Goal: Transaction & Acquisition: Purchase product/service

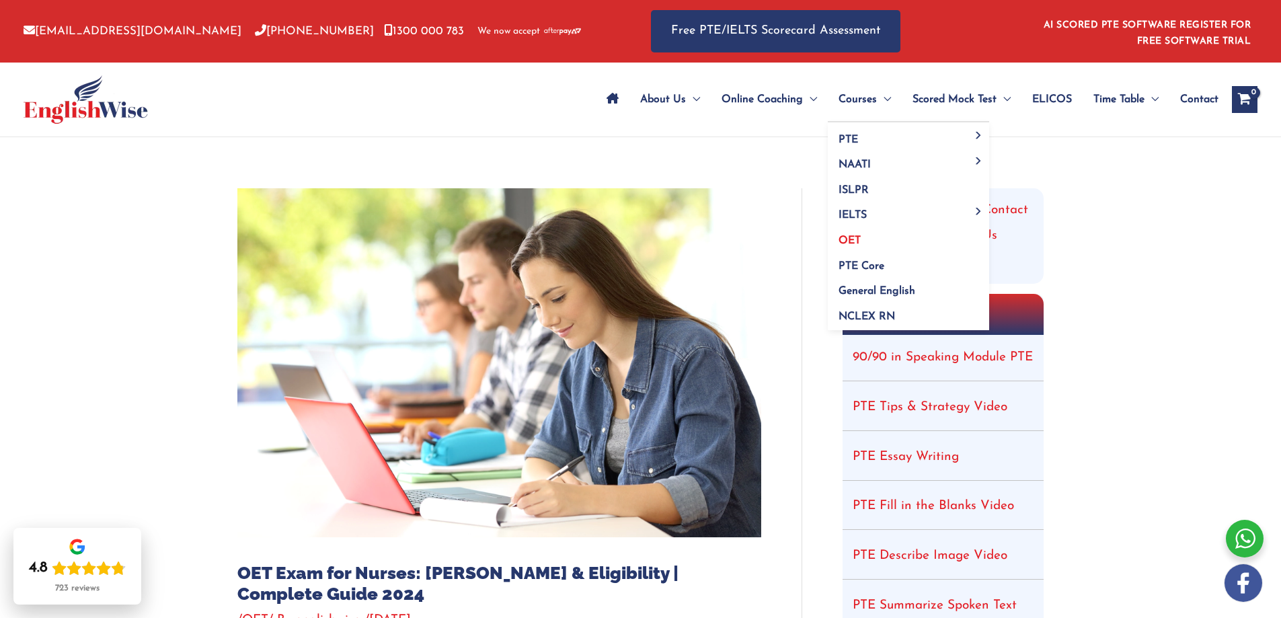
click at [850, 241] on span "OET" at bounding box center [849, 240] width 22 height 11
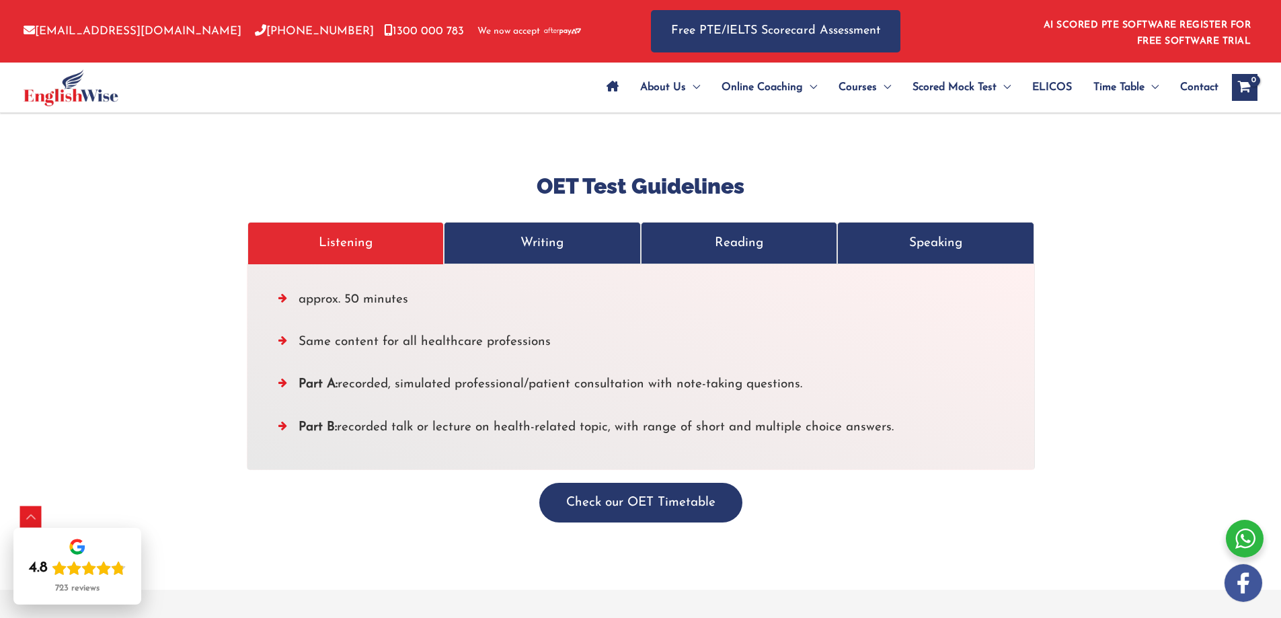
scroll to position [4437, 0]
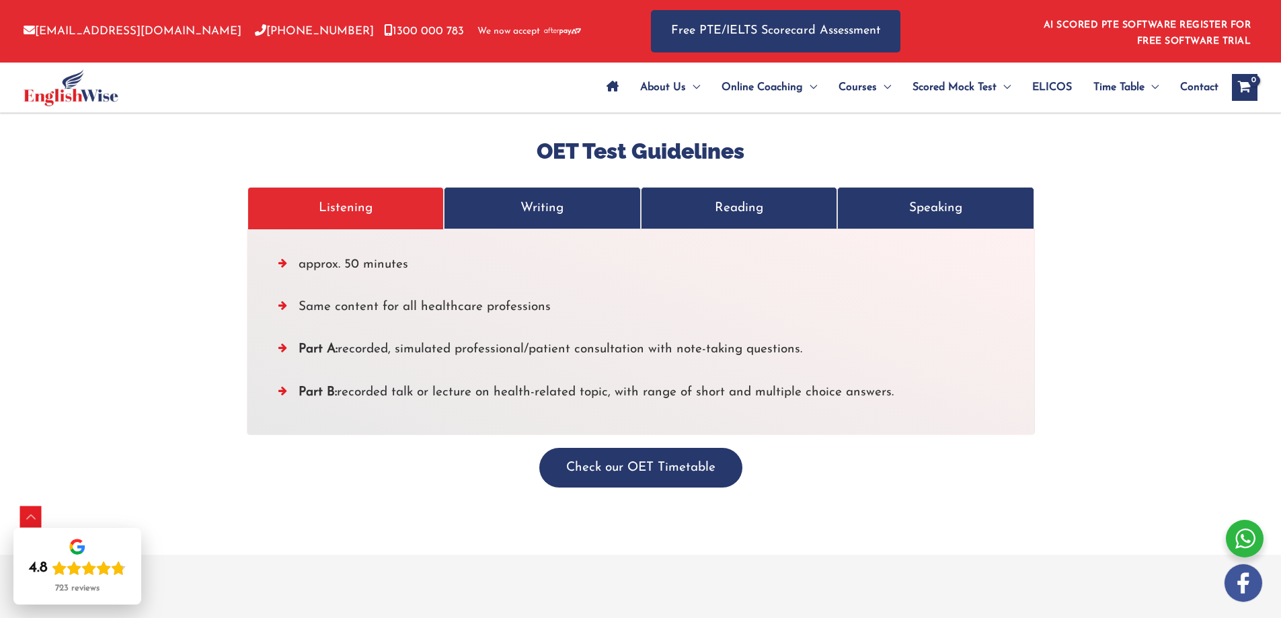
click at [564, 197] on p "Writing" at bounding box center [542, 208] width 169 height 22
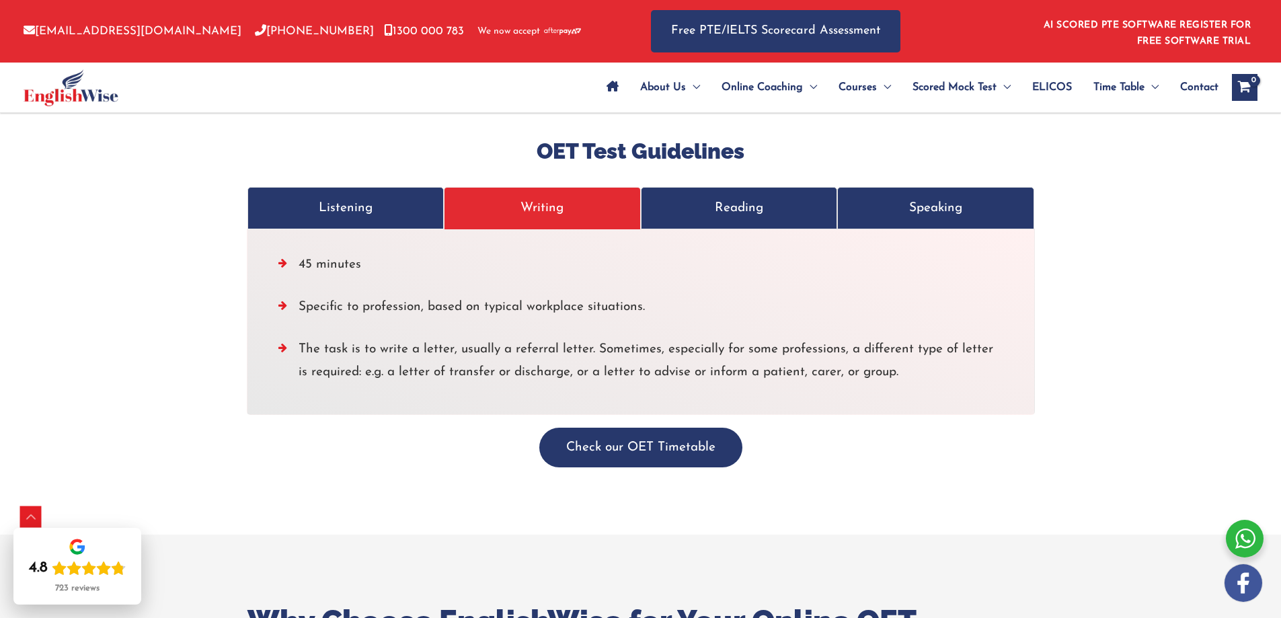
click at [751, 197] on p "Reading" at bounding box center [739, 208] width 169 height 22
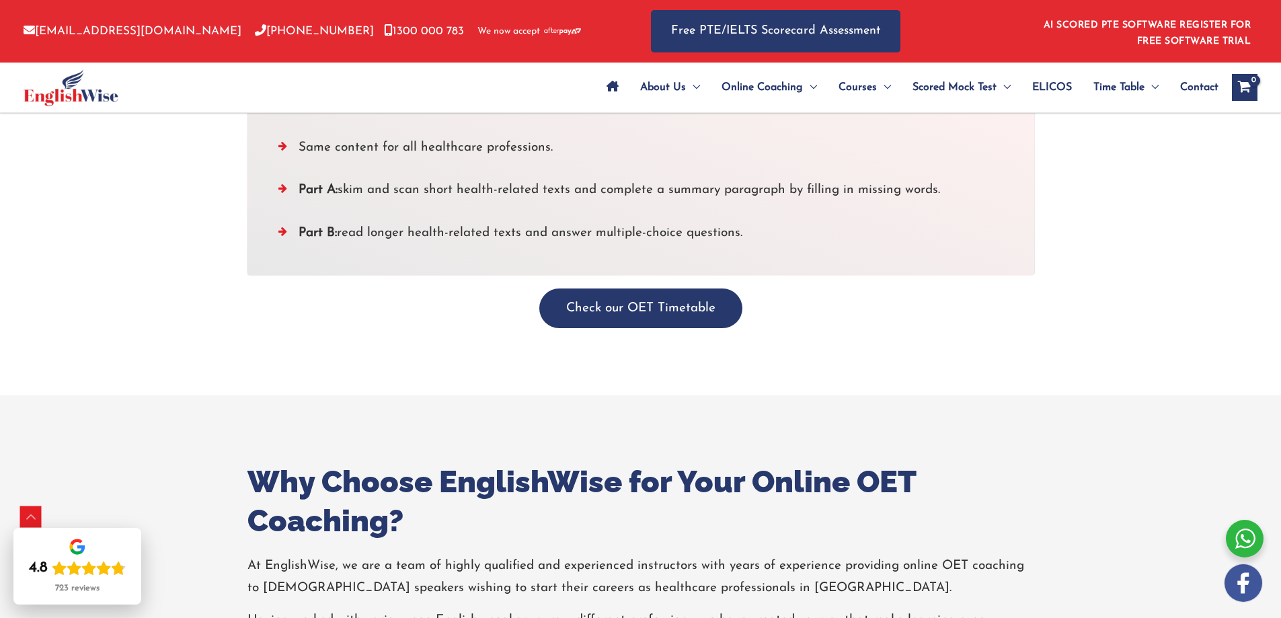
scroll to position [4639, 0]
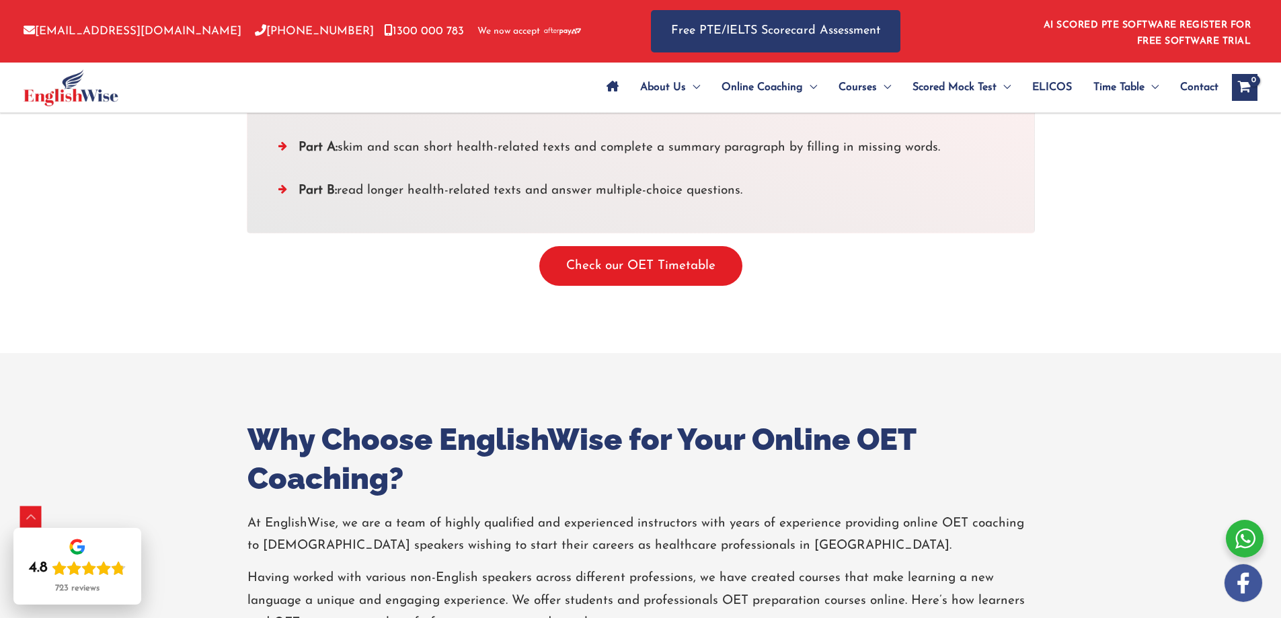
click at [656, 246] on button "Check our OET Timetable" at bounding box center [640, 266] width 203 height 40
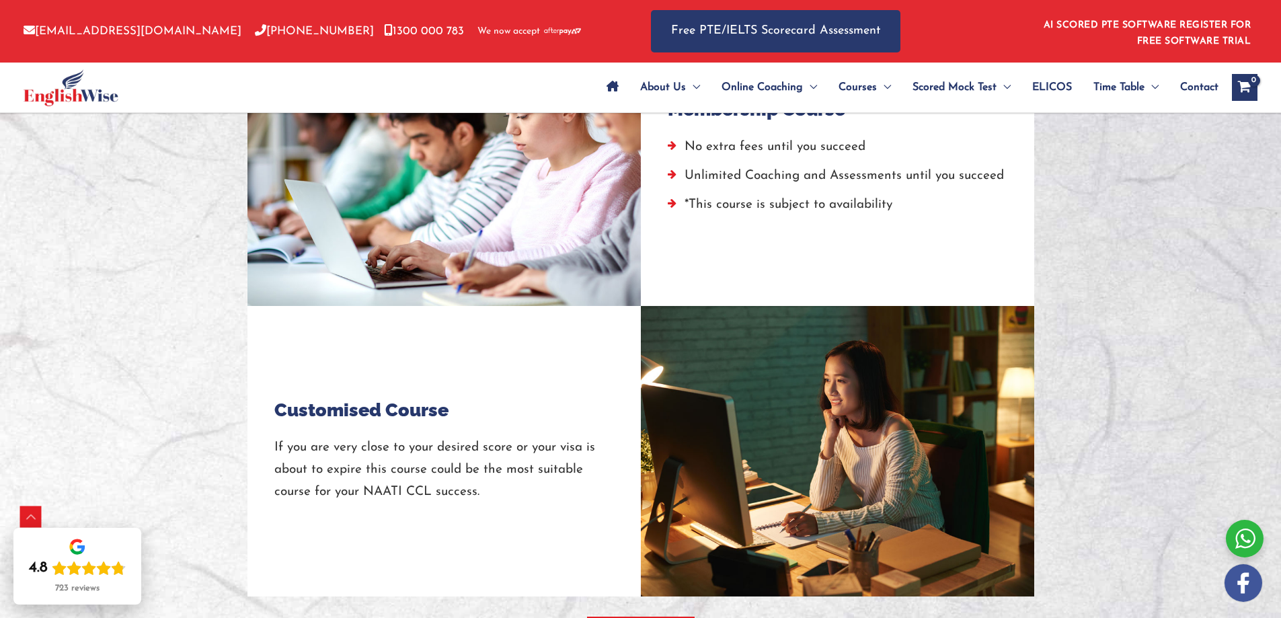
scroll to position [1546, 0]
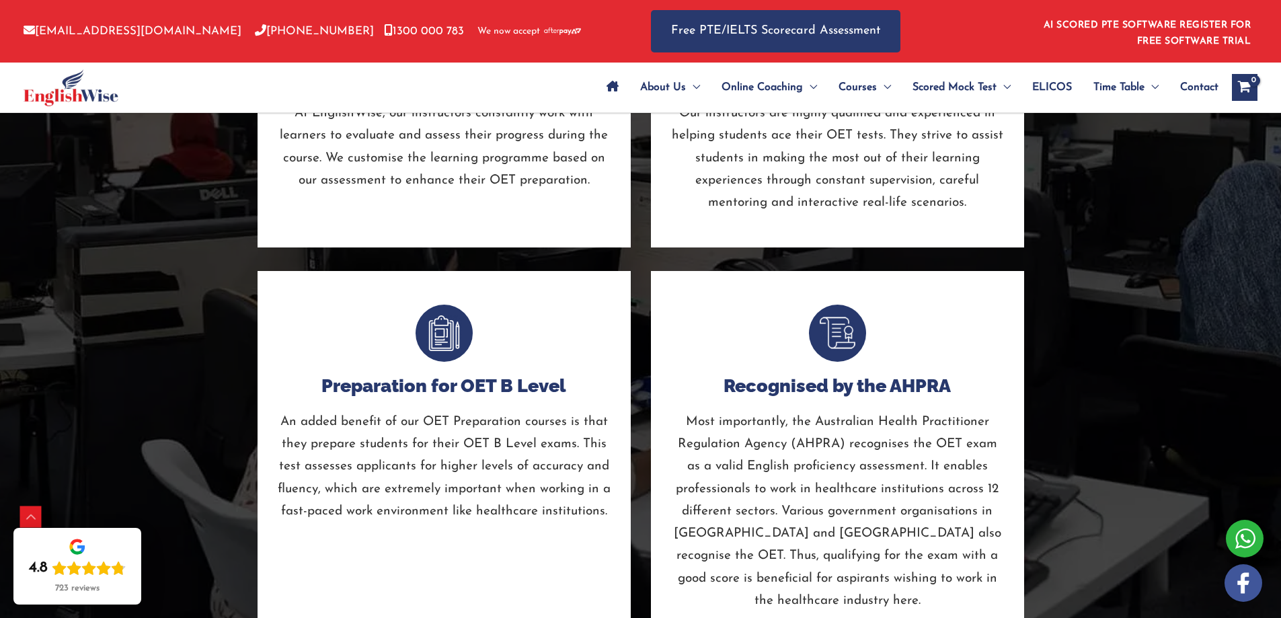
scroll to position [3493, 0]
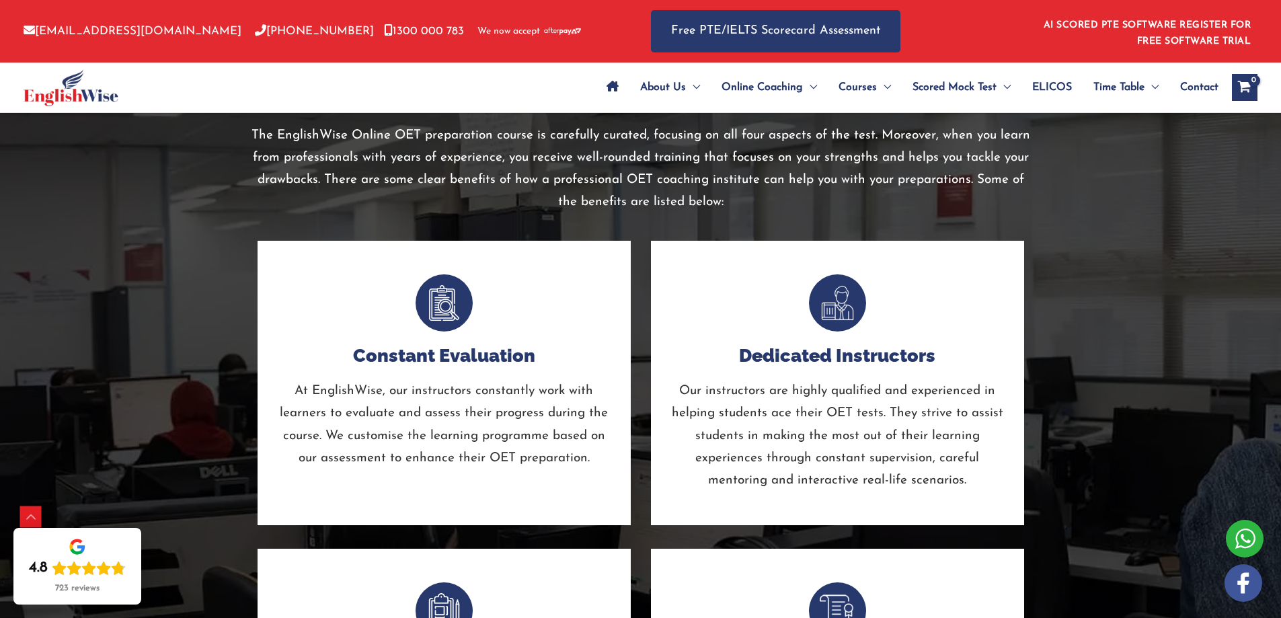
click at [51, 95] on img at bounding box center [71, 87] width 95 height 37
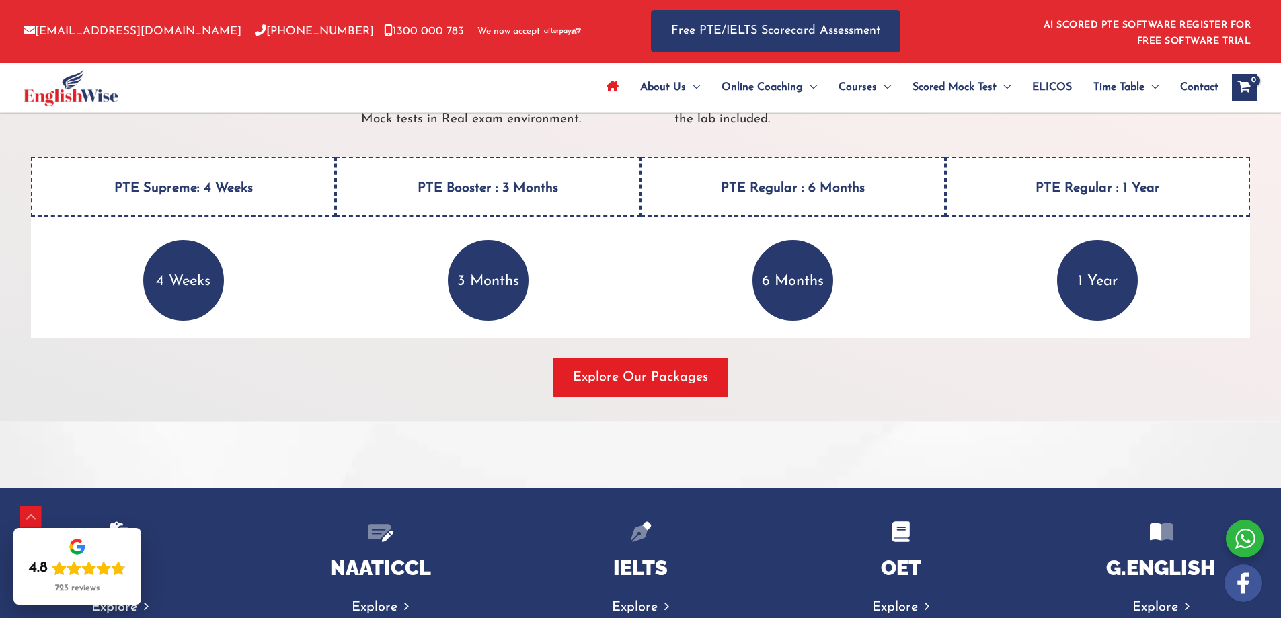
scroll to position [1815, 0]
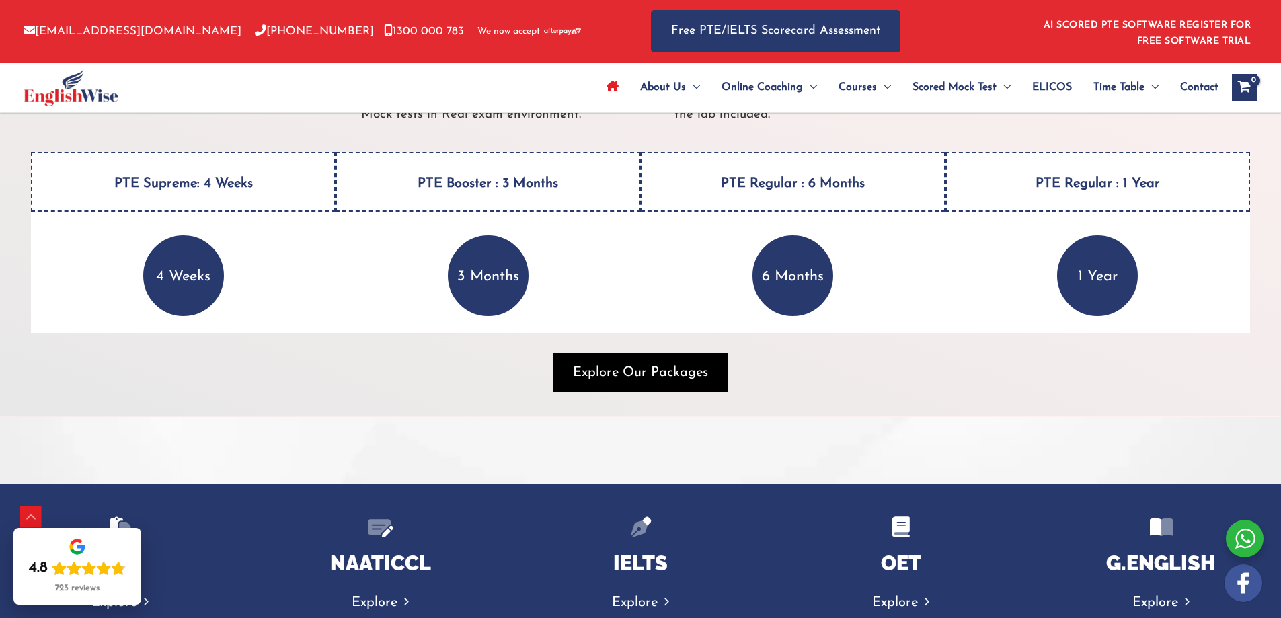
click at [649, 371] on span "Explore Our Packages" at bounding box center [640, 372] width 135 height 19
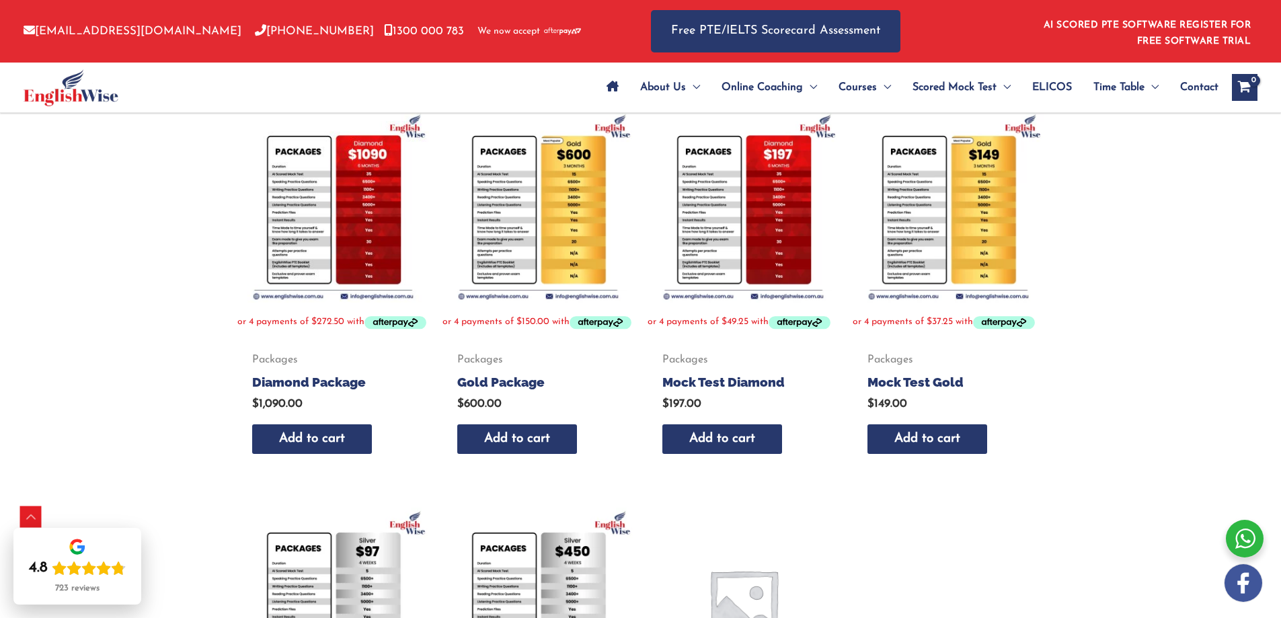
scroll to position [202, 0]
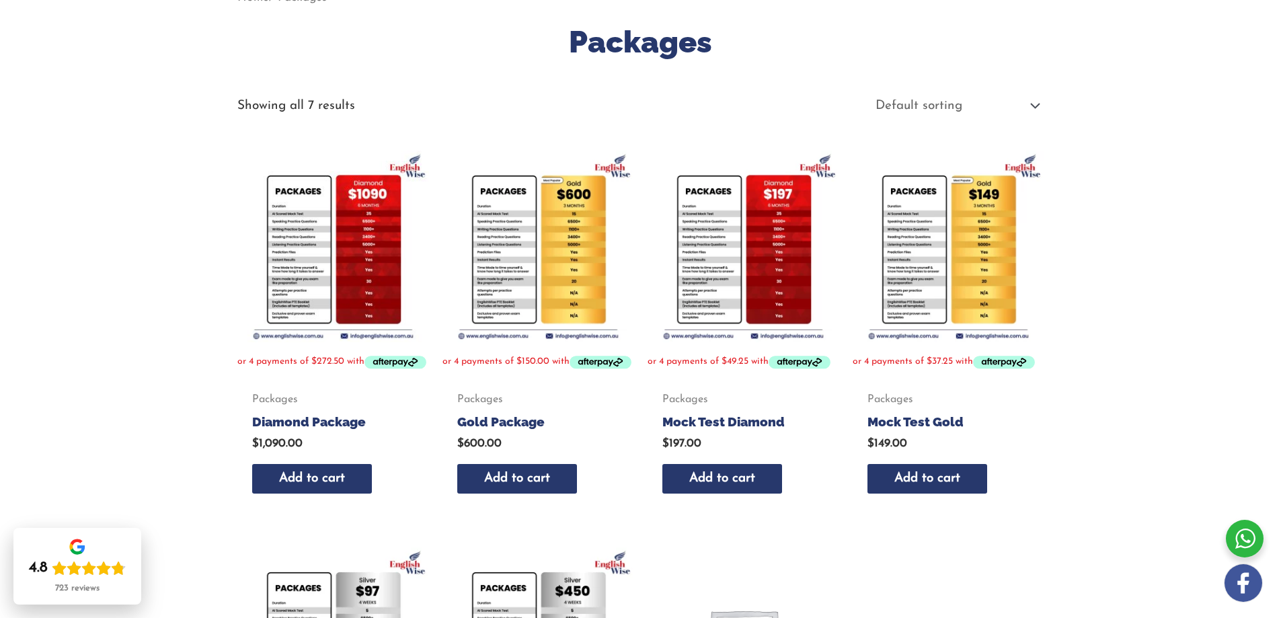
click at [553, 260] on img at bounding box center [538, 247] width 192 height 192
